Goal: Task Accomplishment & Management: Complete application form

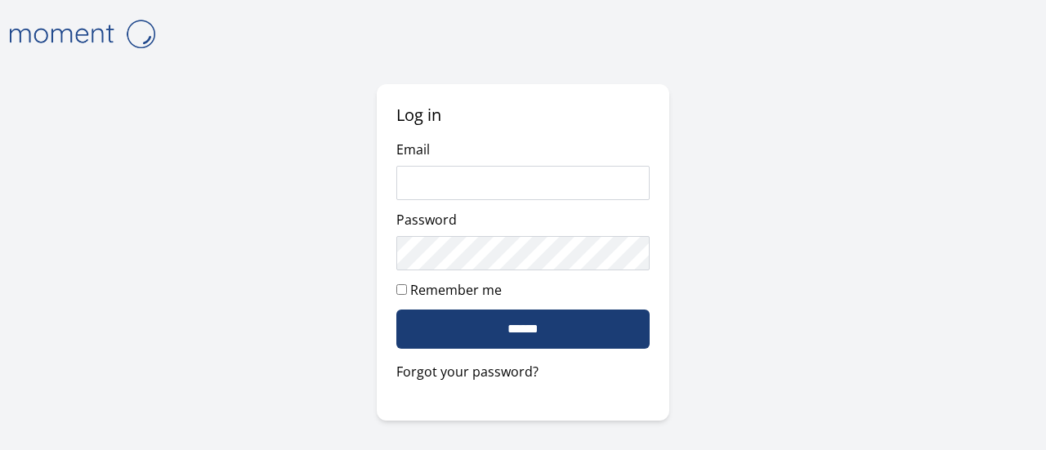
type input "**********"
click at [570, 327] on input "******" at bounding box center [522, 329] width 253 height 39
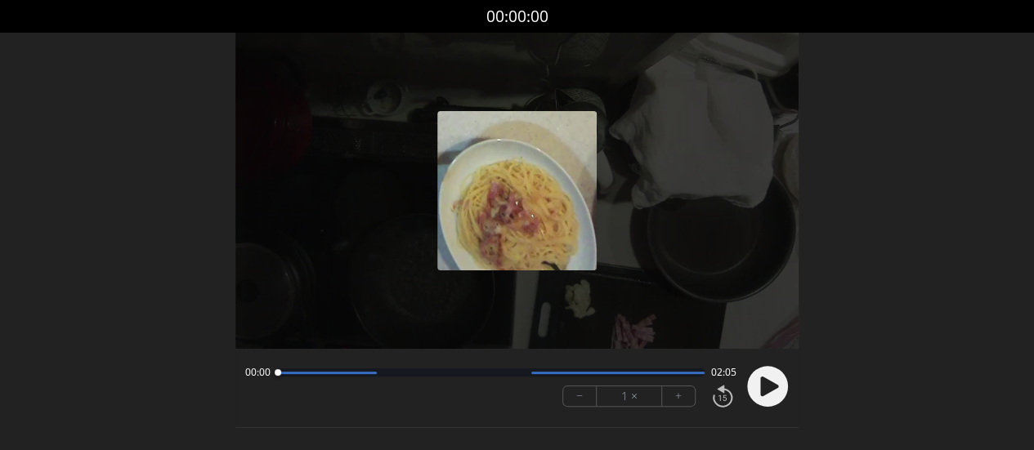
click at [767, 387] on icon at bounding box center [769, 387] width 18 height 20
